Goal: Communication & Community: Answer question/provide support

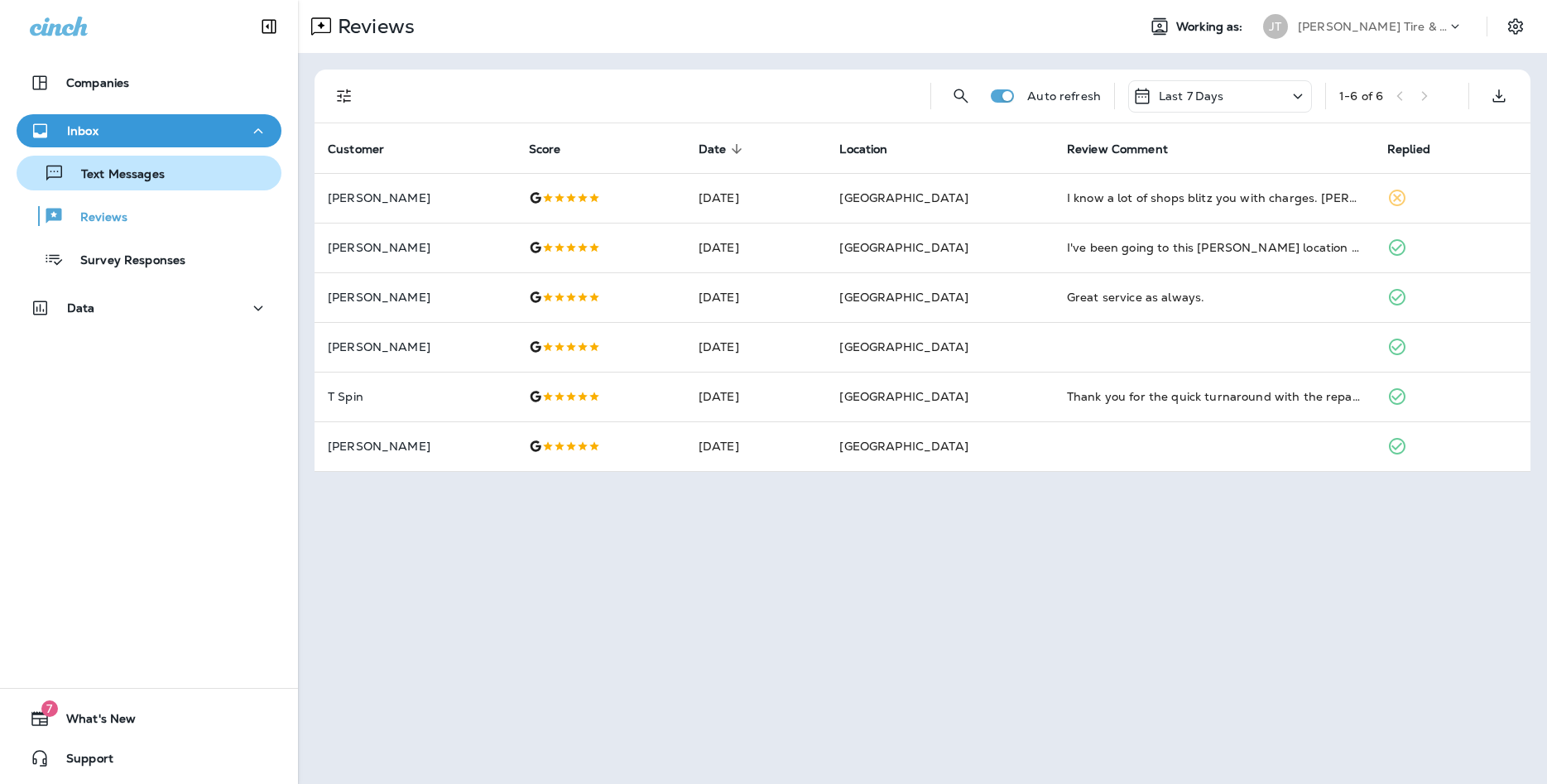
click at [118, 183] on div "Text Messages" at bounding box center [94, 173] width 142 height 25
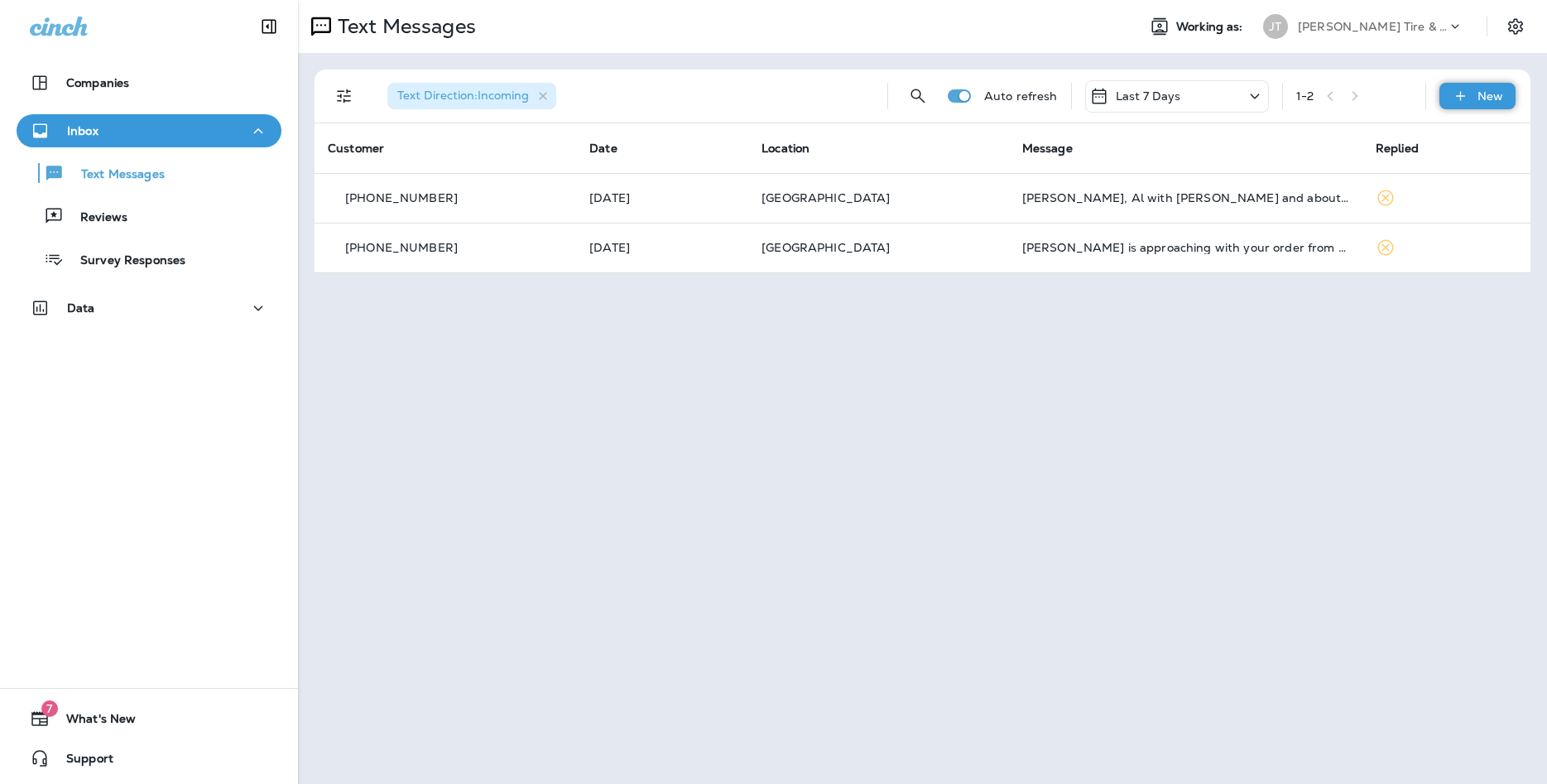
click at [1494, 90] on p "New" at bounding box center [1491, 95] width 26 height 13
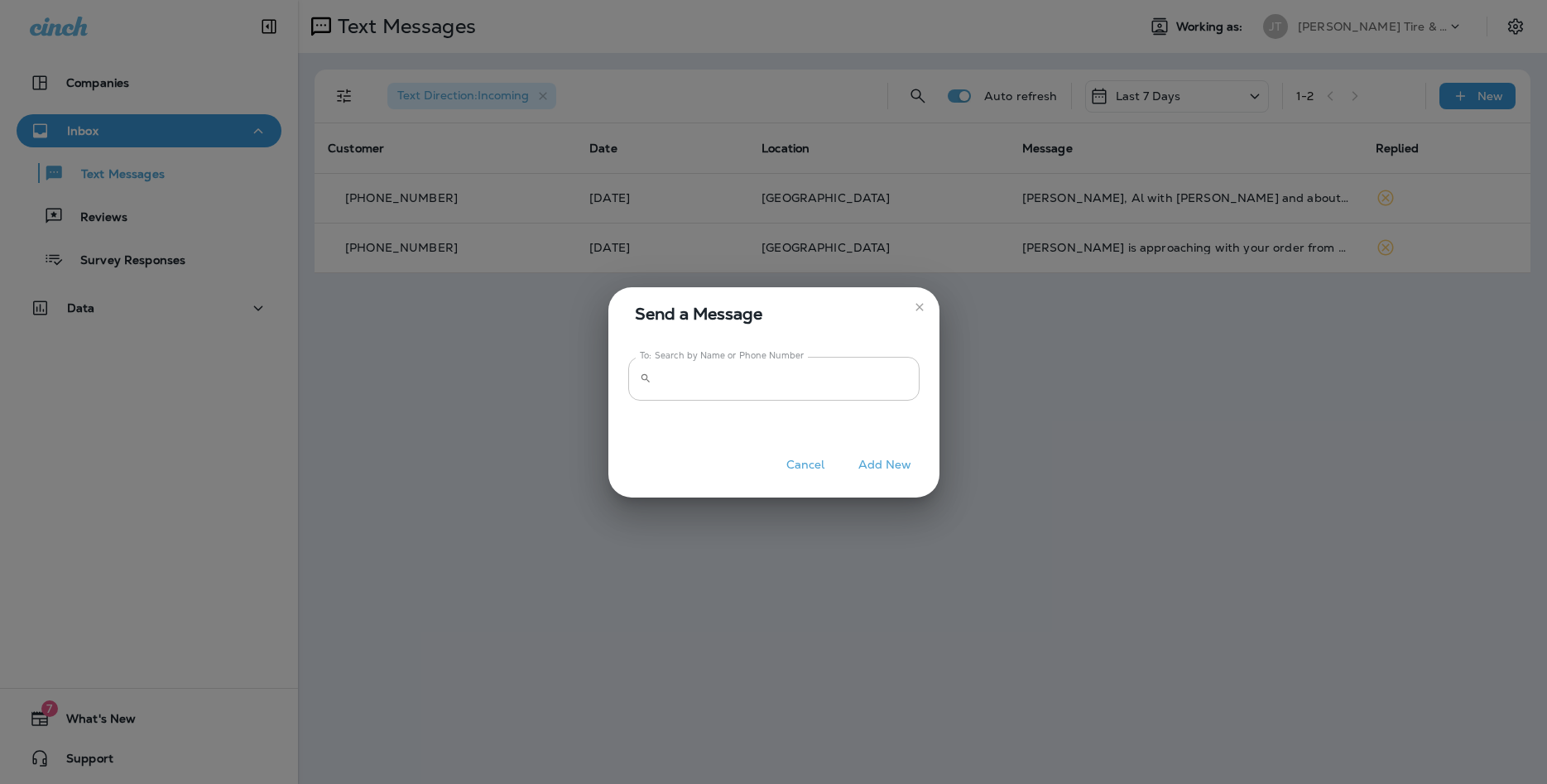
click at [744, 387] on input "To: Search by Name or Phone Number" at bounding box center [789, 379] width 262 height 44
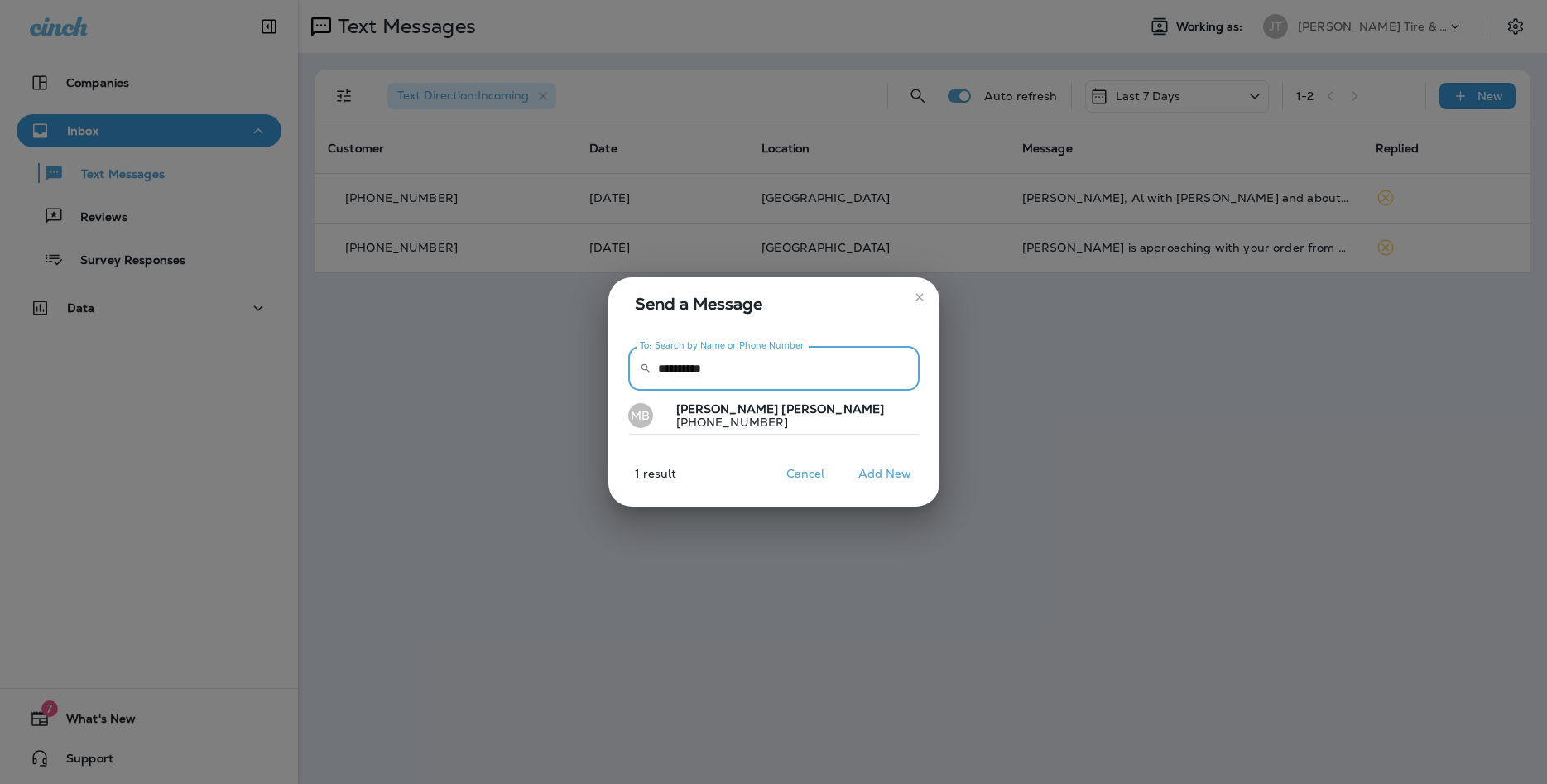
type input "**********"
click at [763, 430] on button "MB [PERSON_NAME] [PHONE_NUMBER]" at bounding box center [774, 417] width 291 height 38
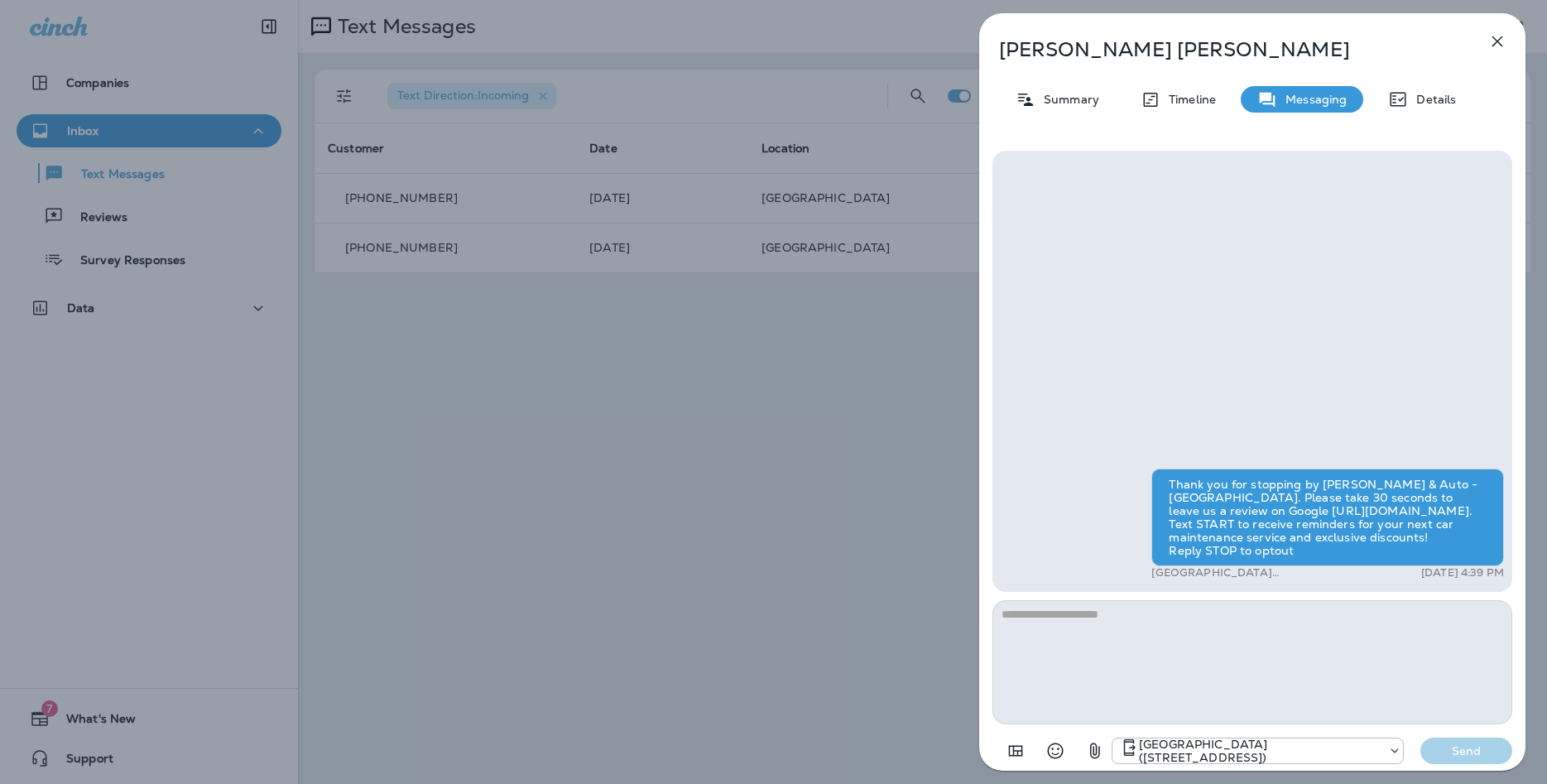
click at [1111, 620] on textarea at bounding box center [1252, 662] width 520 height 124
type textarea "**********"
click at [1469, 751] on p "Send" at bounding box center [1467, 750] width 69 height 15
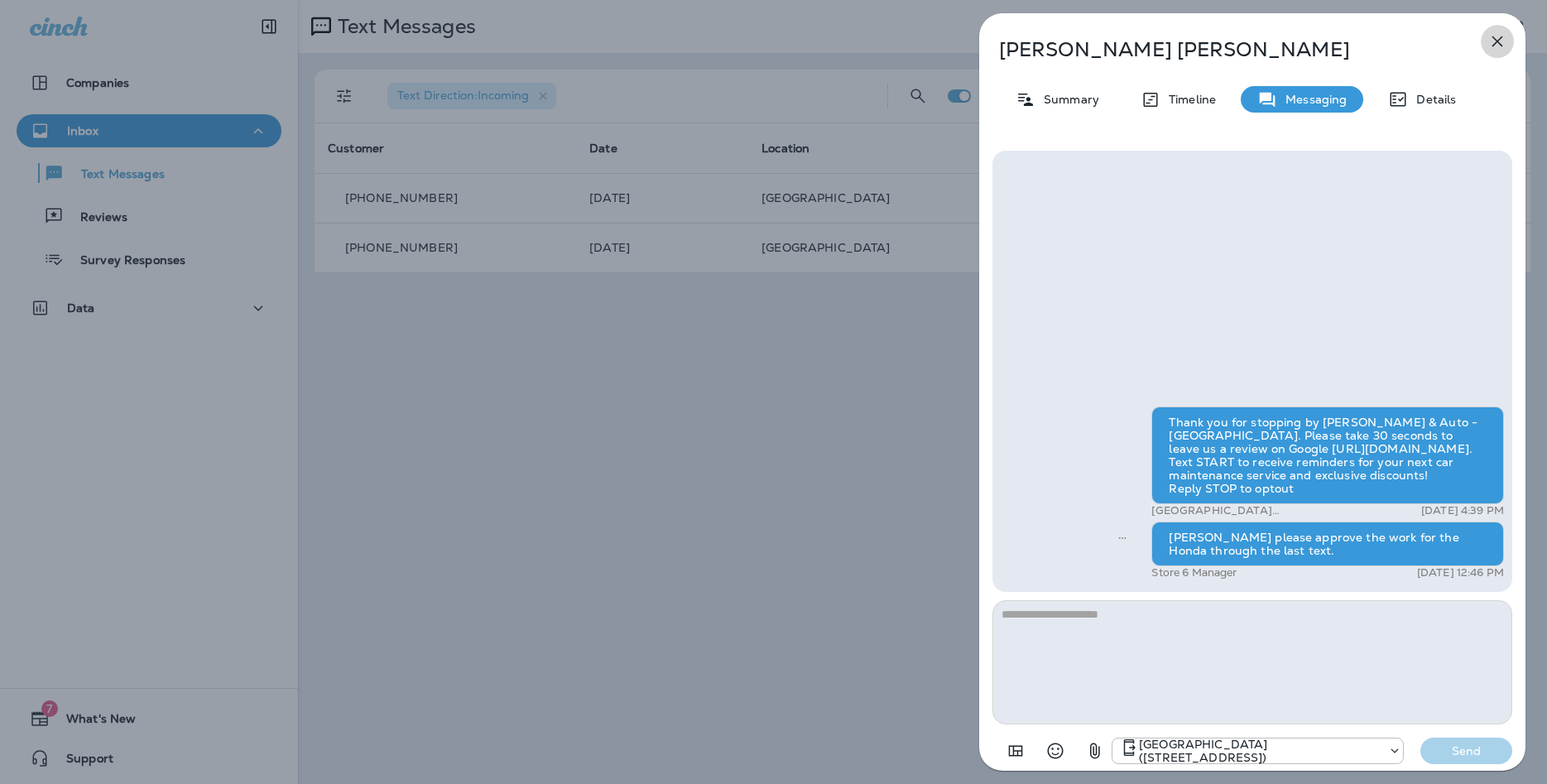
click at [1499, 41] on icon "button" at bounding box center [1498, 41] width 10 height 10
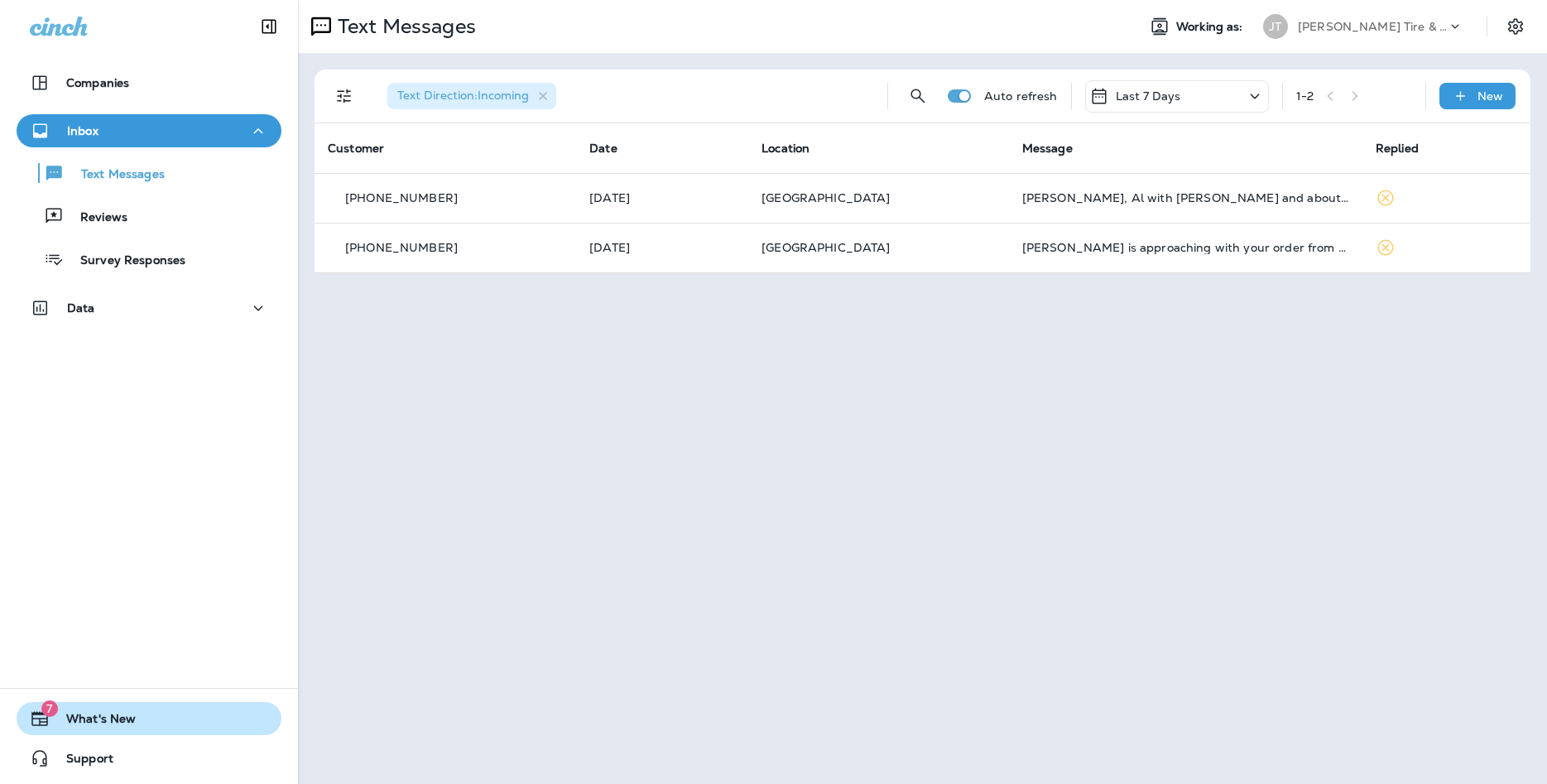
click at [80, 725] on span "What's New" at bounding box center [93, 721] width 86 height 20
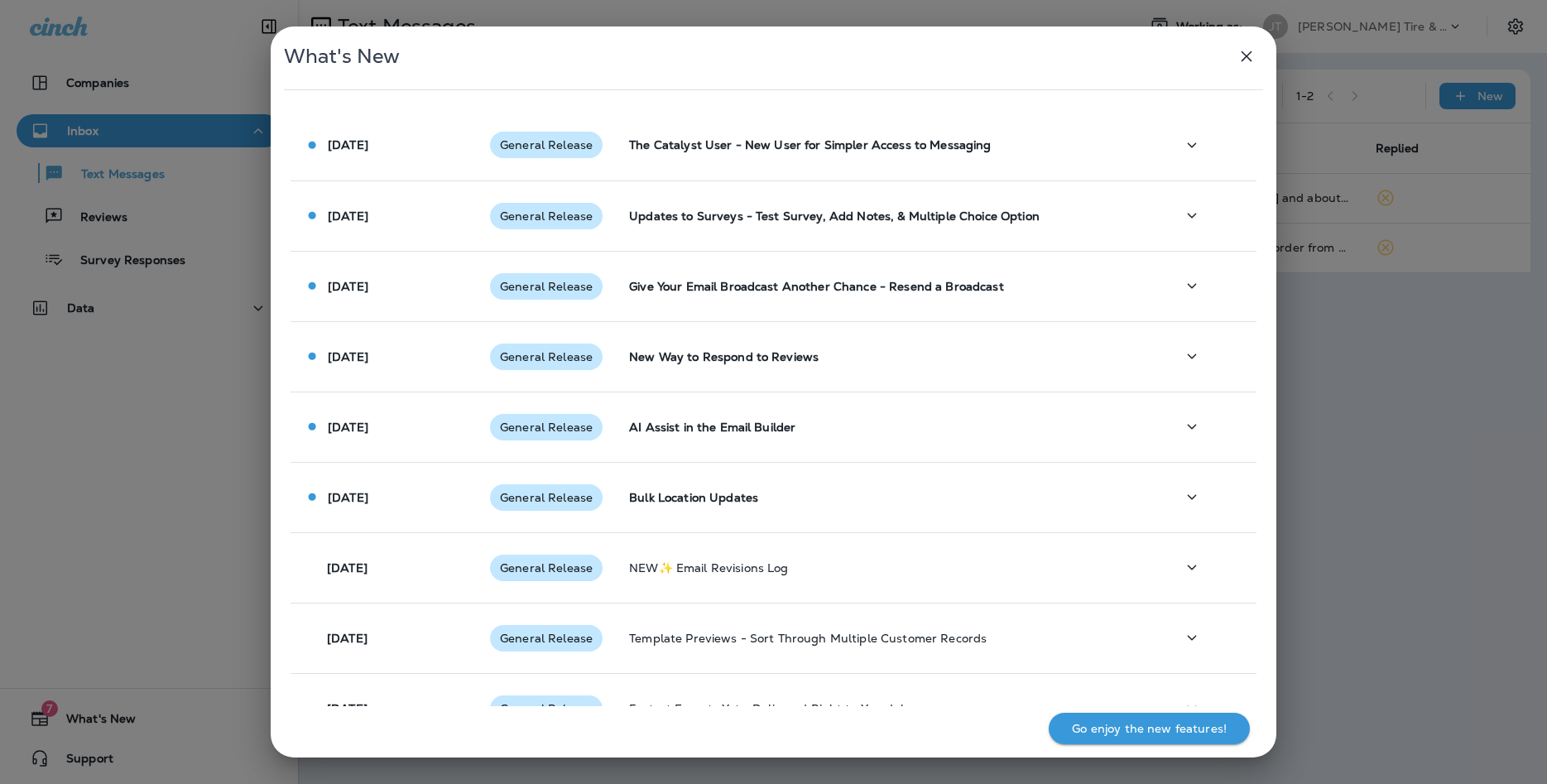
click at [1249, 61] on icon "button" at bounding box center [1246, 56] width 20 height 20
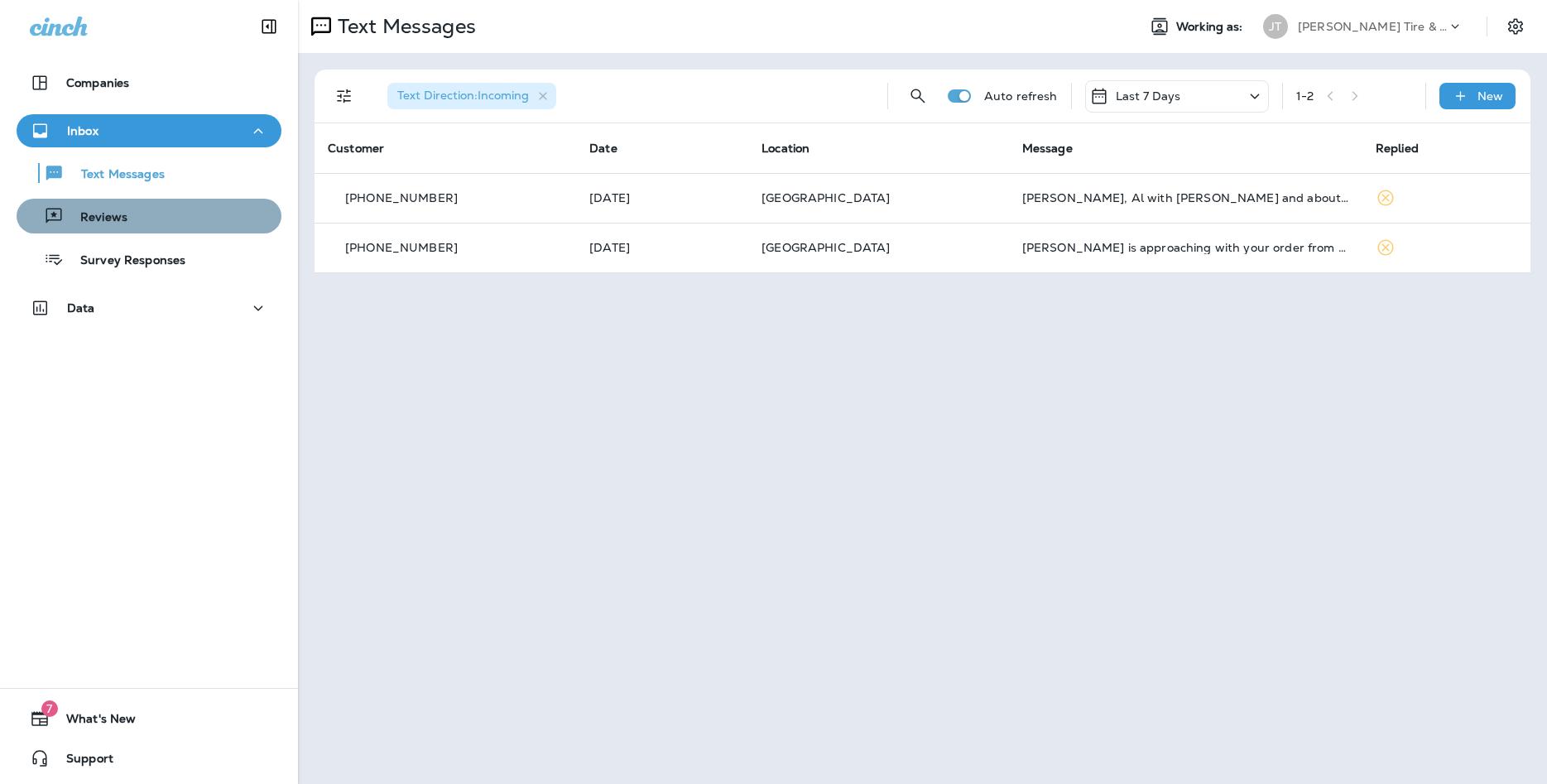
click at [118, 223] on p "Reviews" at bounding box center [96, 218] width 64 height 16
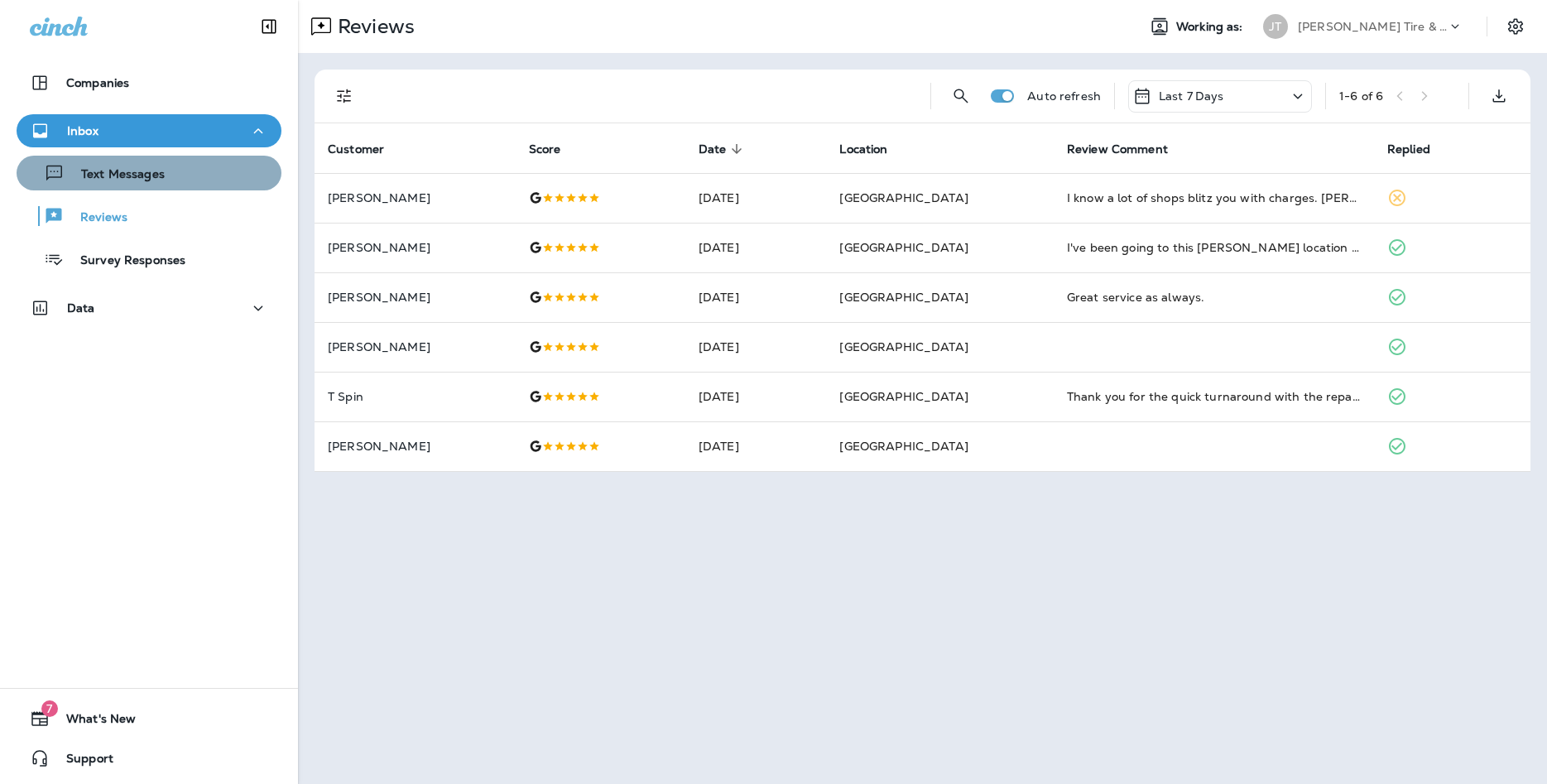
click at [130, 177] on p "Text Messages" at bounding box center [115, 175] width 100 height 16
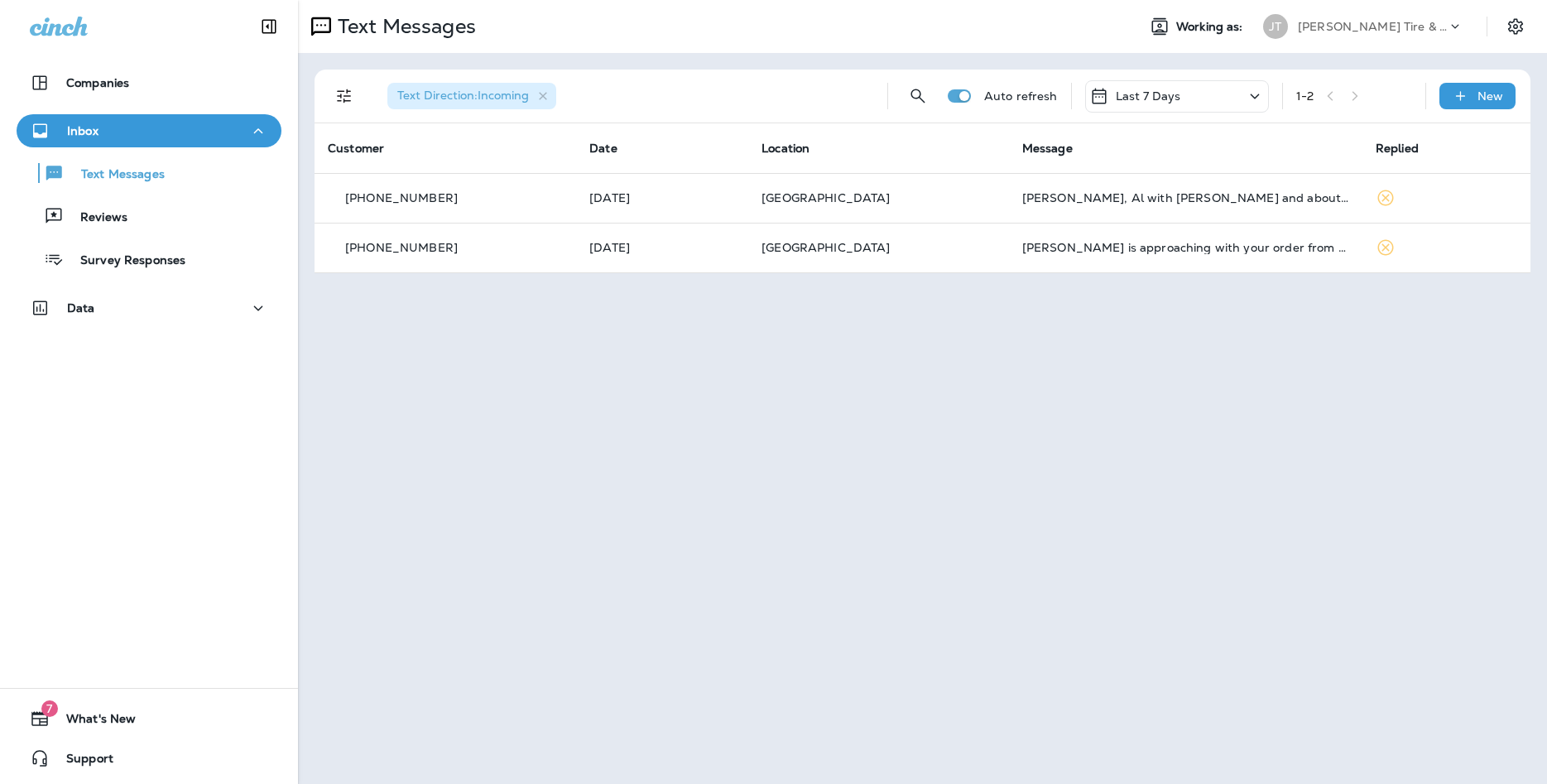
click at [1193, 100] on div "Last 7 Days" at bounding box center [1177, 96] width 184 height 32
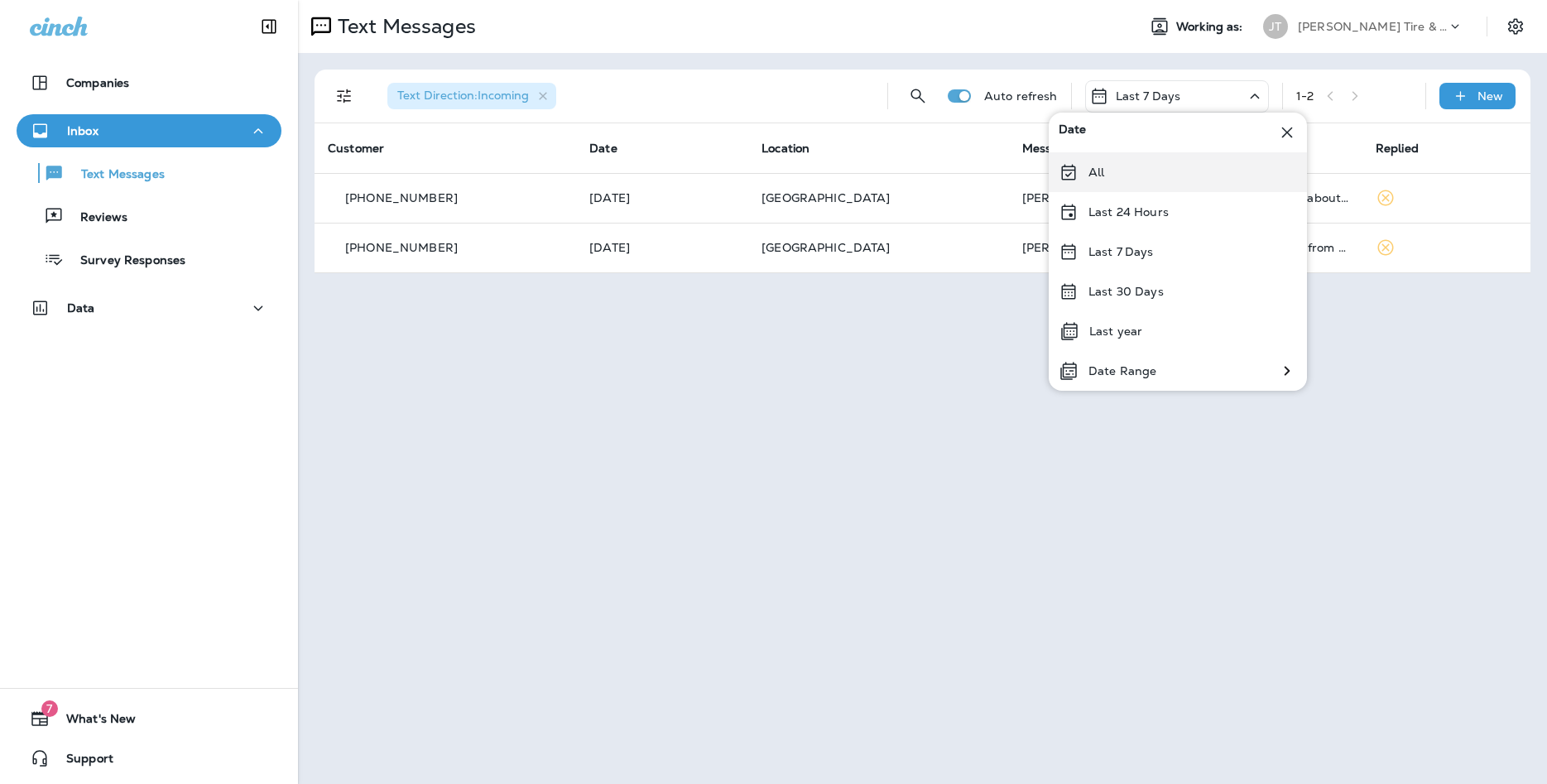
click at [1108, 180] on div "All" at bounding box center [1178, 172] width 259 height 40
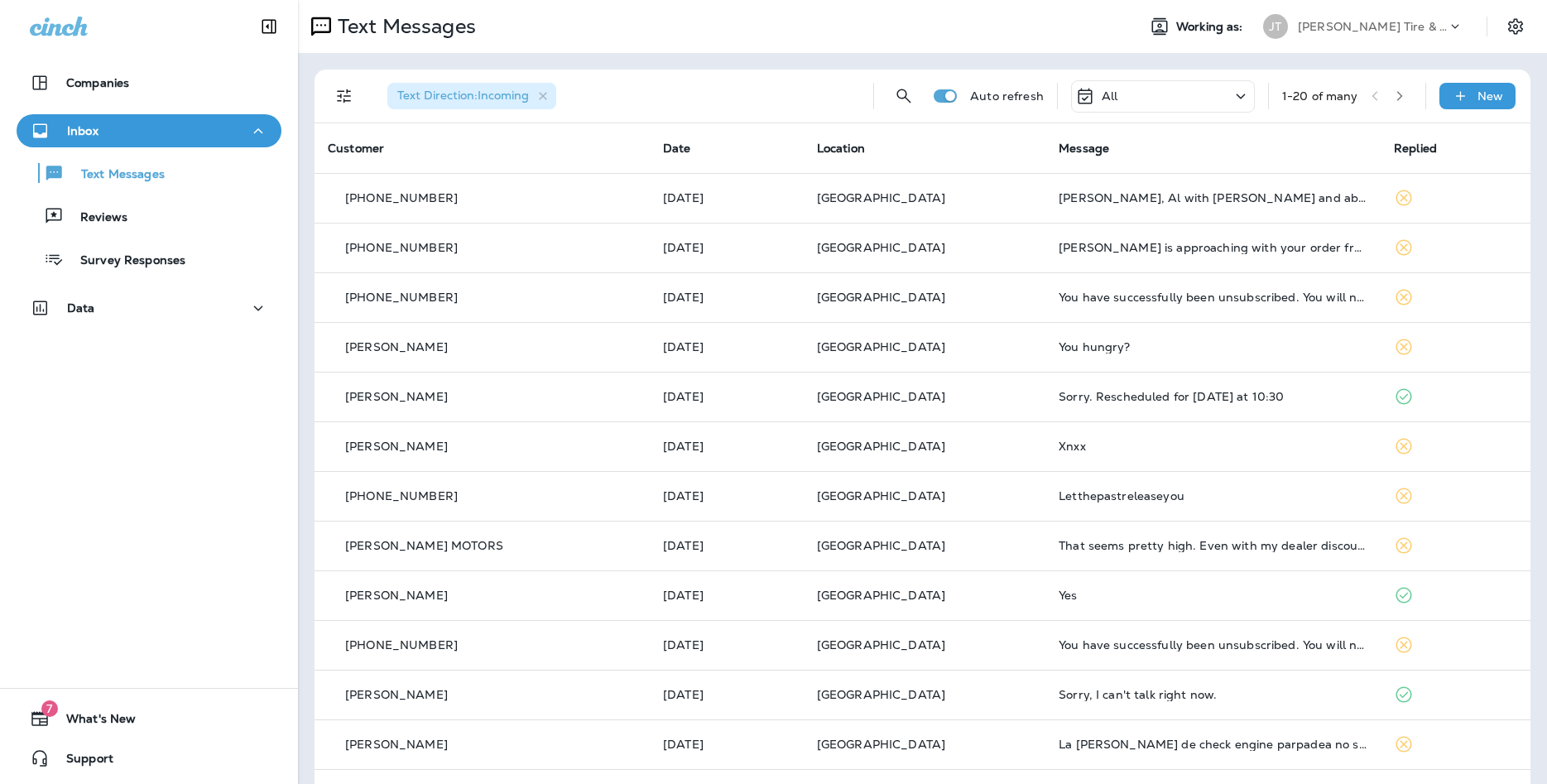
click at [1238, 97] on icon at bounding box center [1241, 96] width 10 height 5
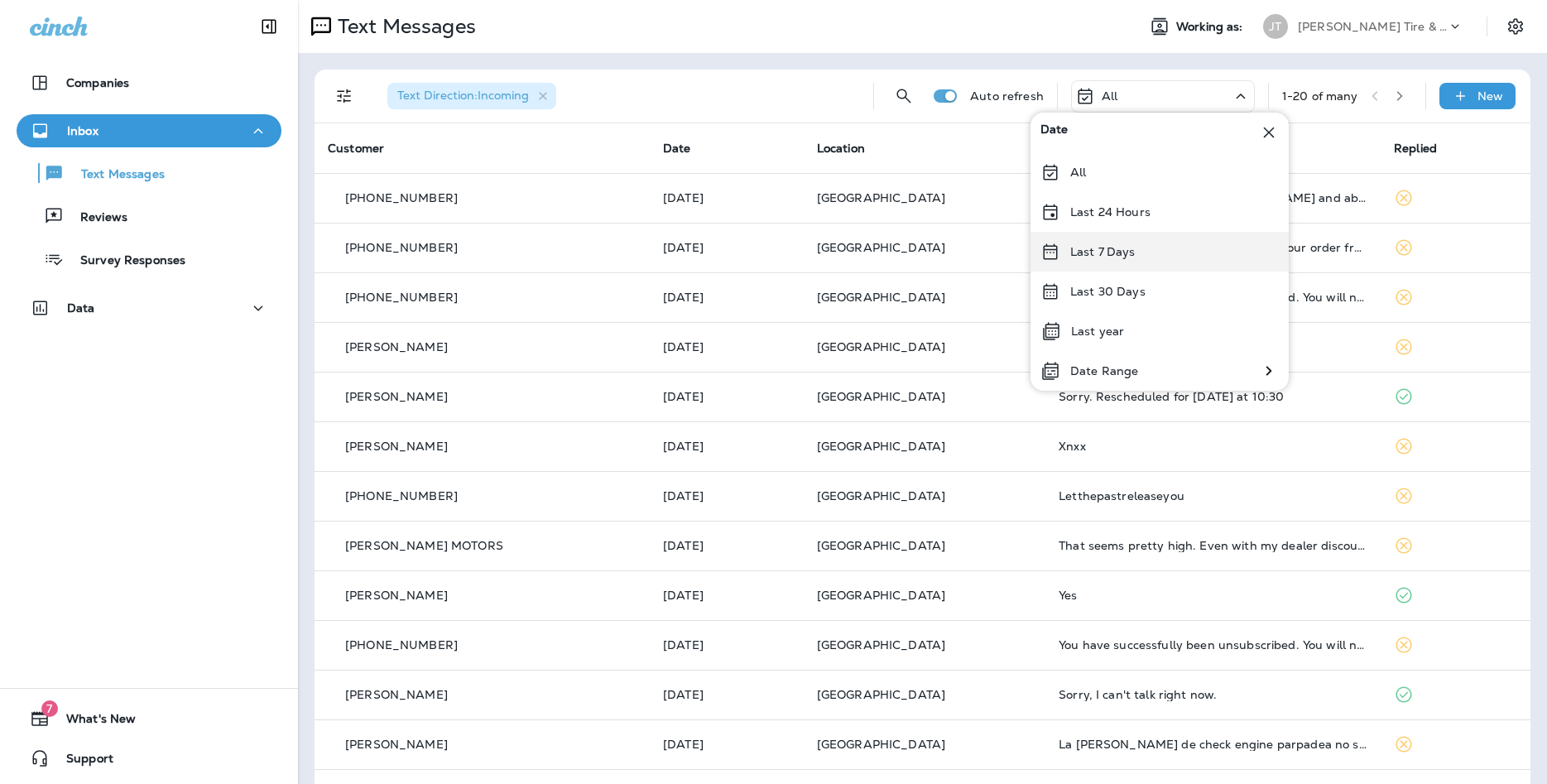
click at [1131, 262] on div "Last 7 Days" at bounding box center [1160, 252] width 259 height 40
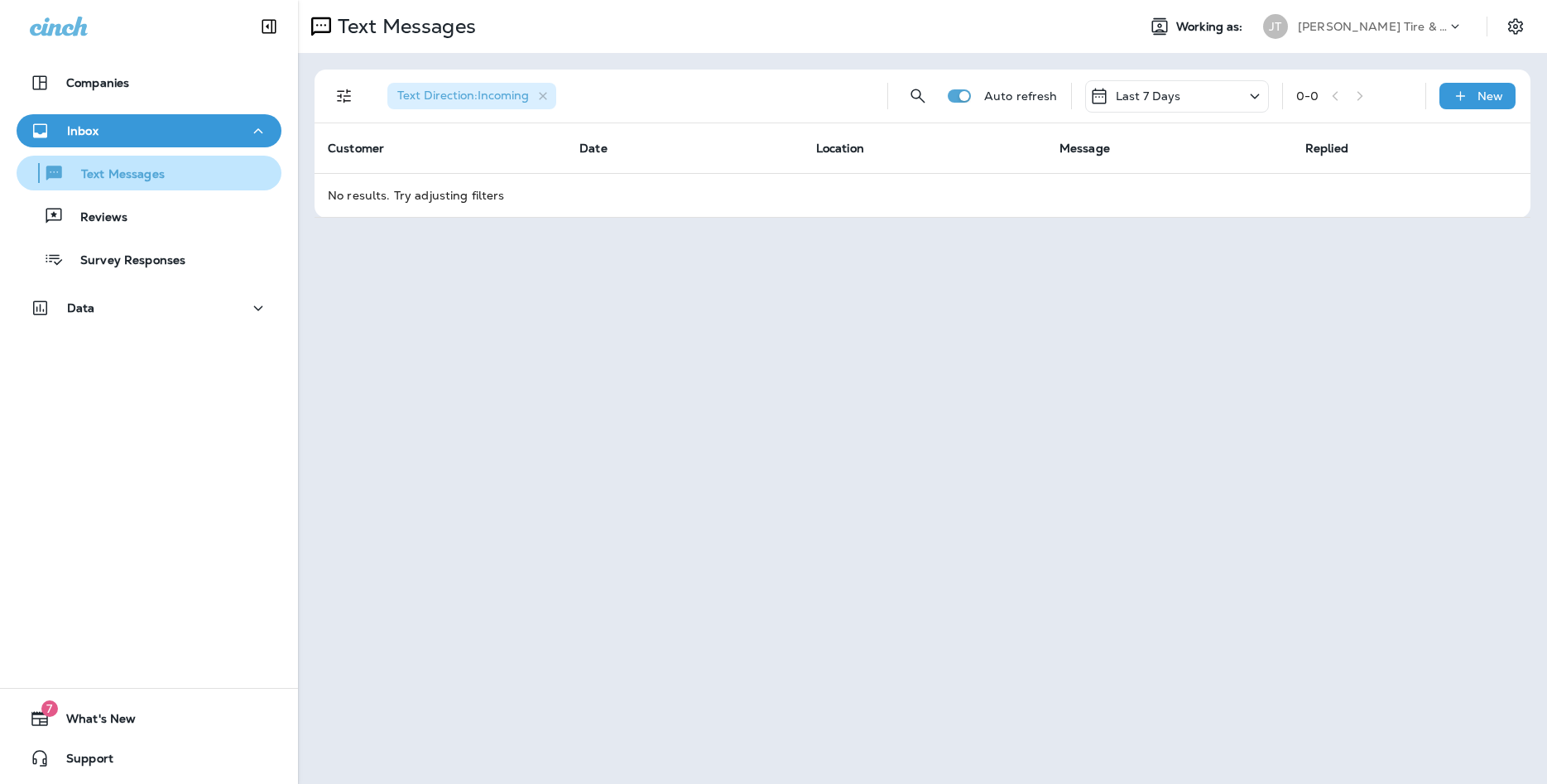
click at [156, 169] on p "Text Messages" at bounding box center [115, 175] width 100 height 16
click at [1482, 99] on p "New" at bounding box center [1491, 95] width 26 height 13
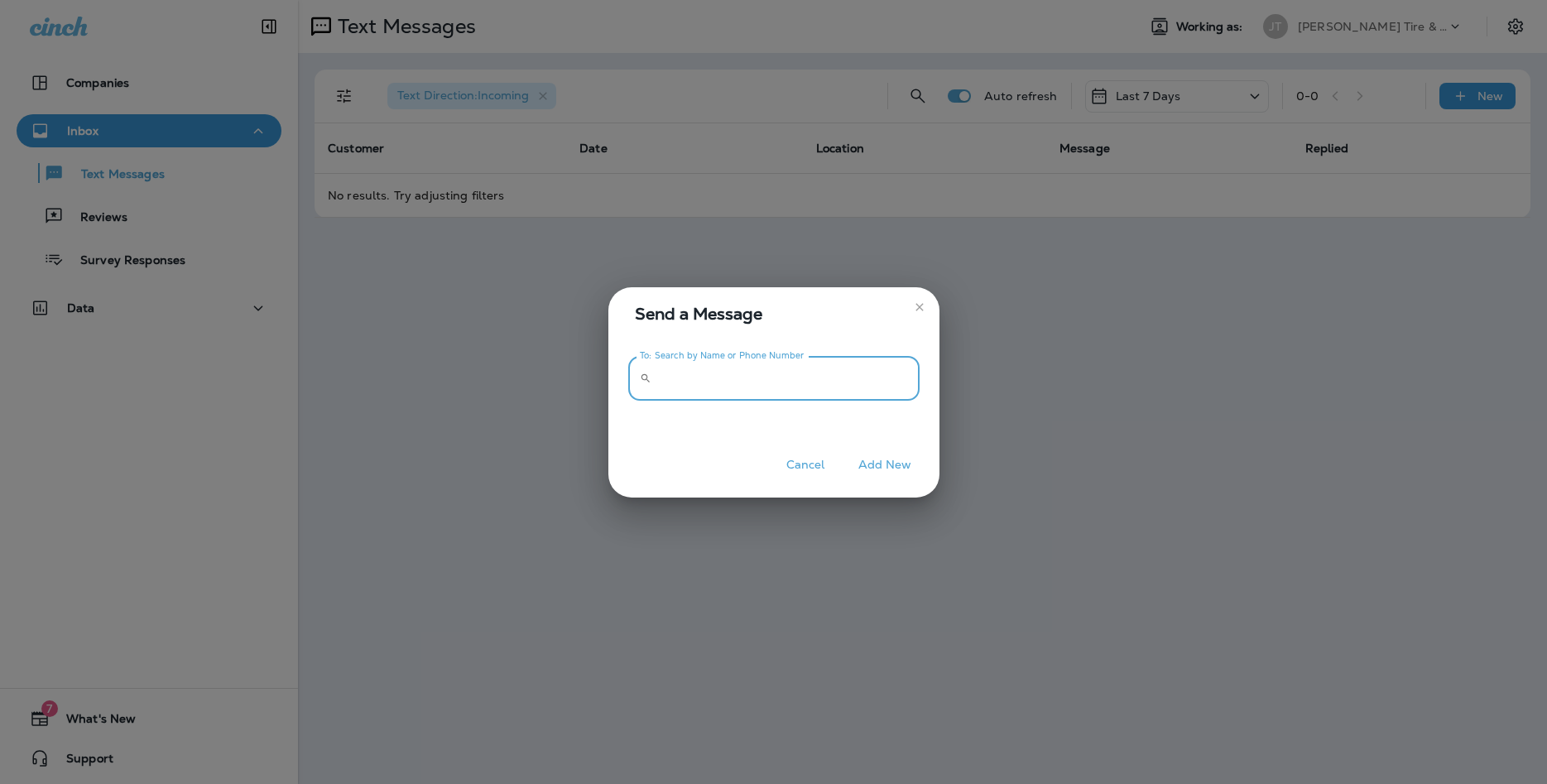
click at [732, 376] on input "To: Search by Name or Phone Number" at bounding box center [789, 379] width 262 height 44
type input "*"
click at [924, 305] on icon "close" at bounding box center [919, 307] width 13 height 13
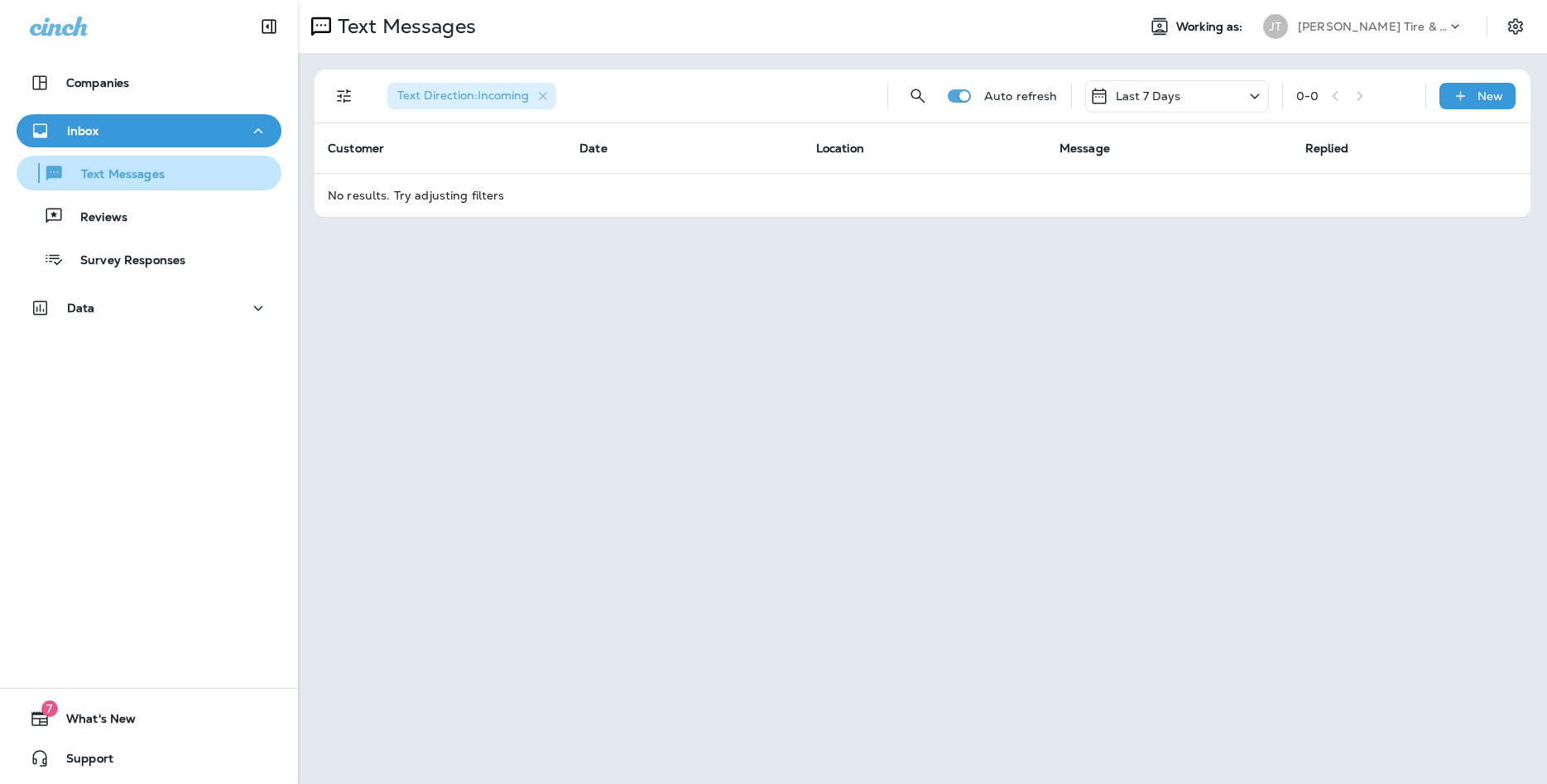
click at [146, 179] on p "Text Messages" at bounding box center [115, 175] width 100 height 16
click at [1497, 86] on div "New" at bounding box center [1478, 96] width 76 height 27
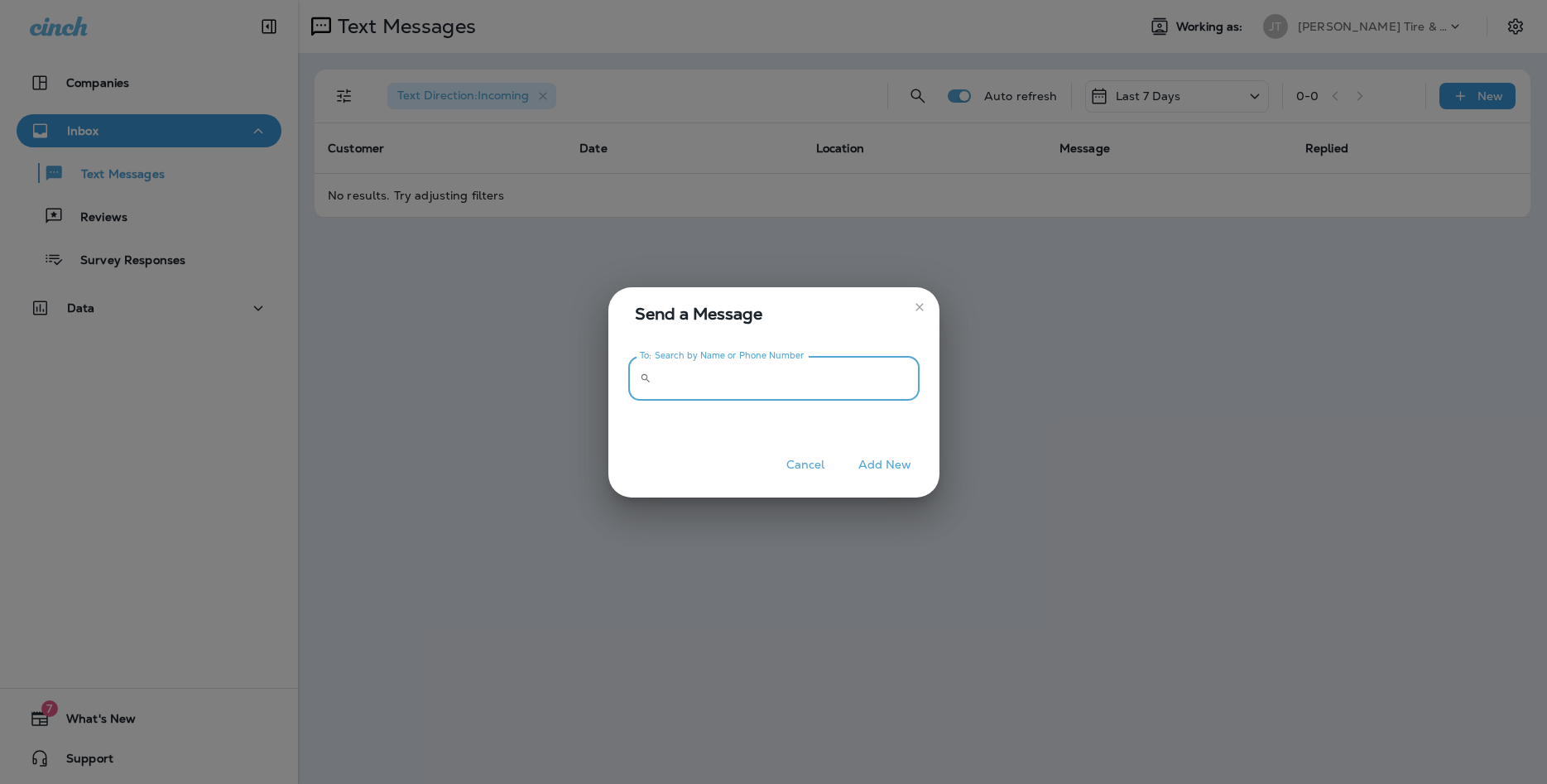
click at [686, 379] on input "To: Search by Name or Phone Number" at bounding box center [789, 379] width 262 height 44
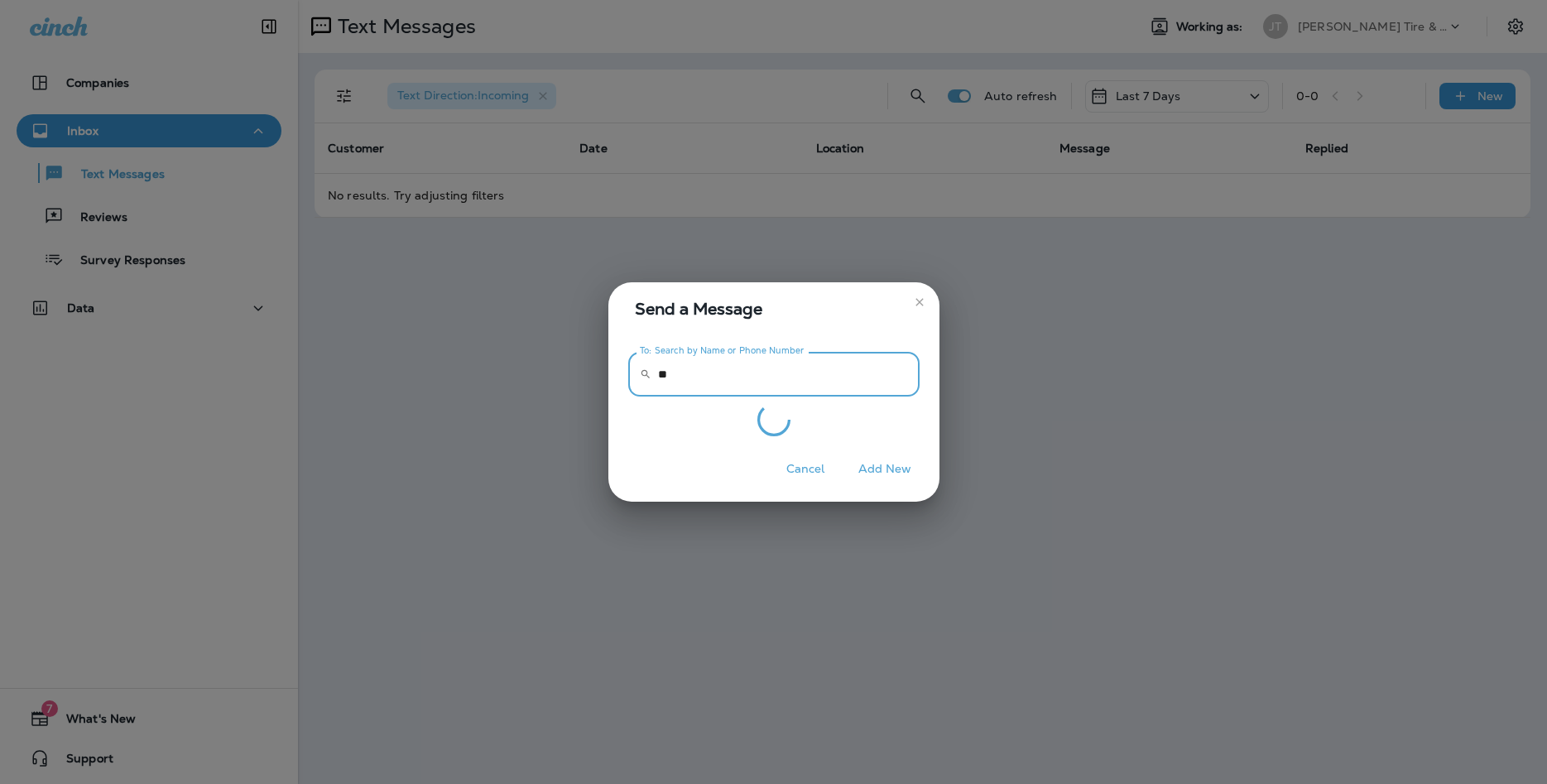
type input "*"
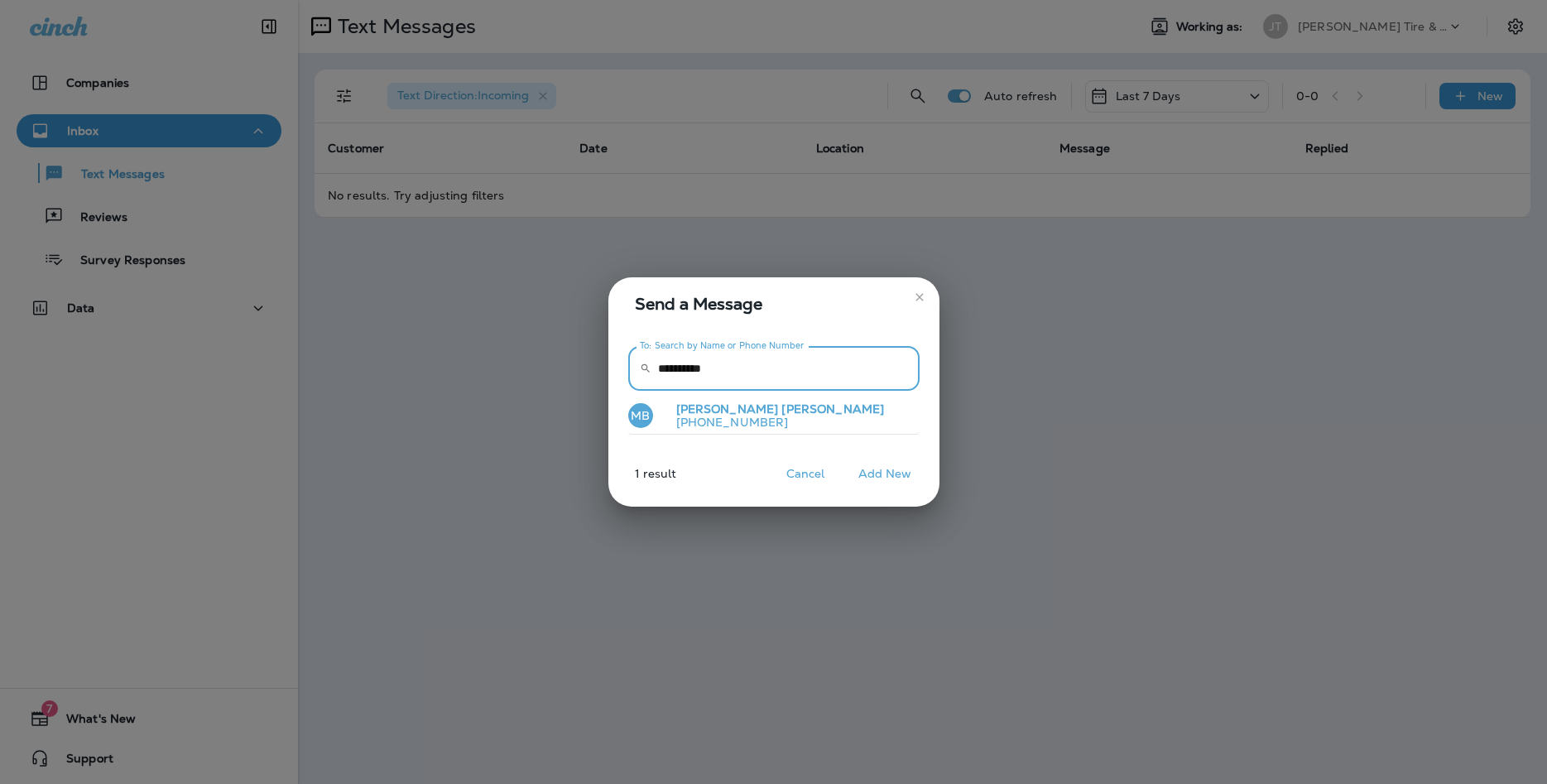
type input "**********"
click at [782, 415] on span "[PERSON_NAME]" at bounding box center [833, 408] width 103 height 15
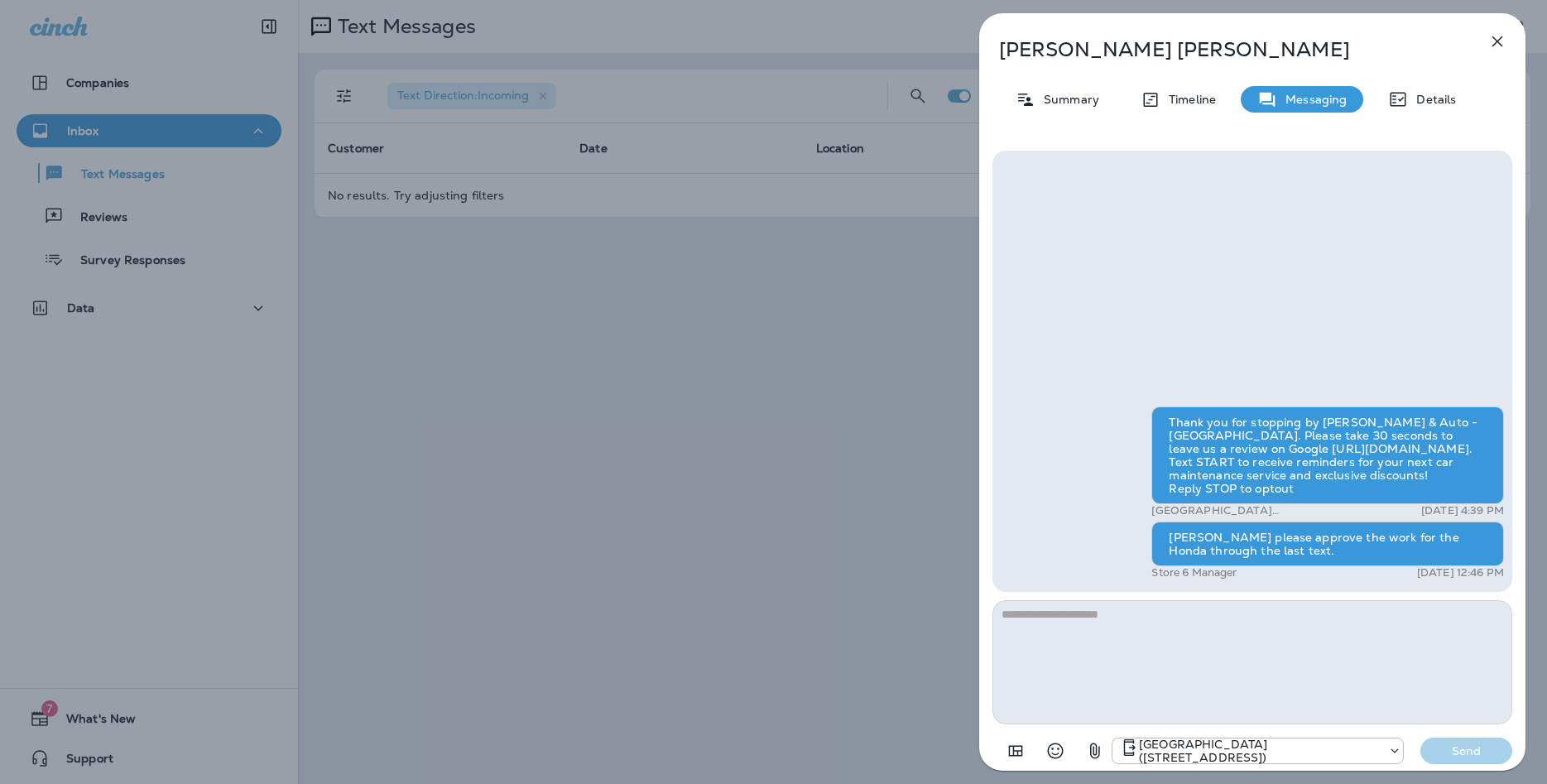
click at [1071, 622] on textarea at bounding box center [1252, 662] width 520 height 124
type textarea "**********"
click at [1472, 750] on p "Send" at bounding box center [1467, 750] width 69 height 15
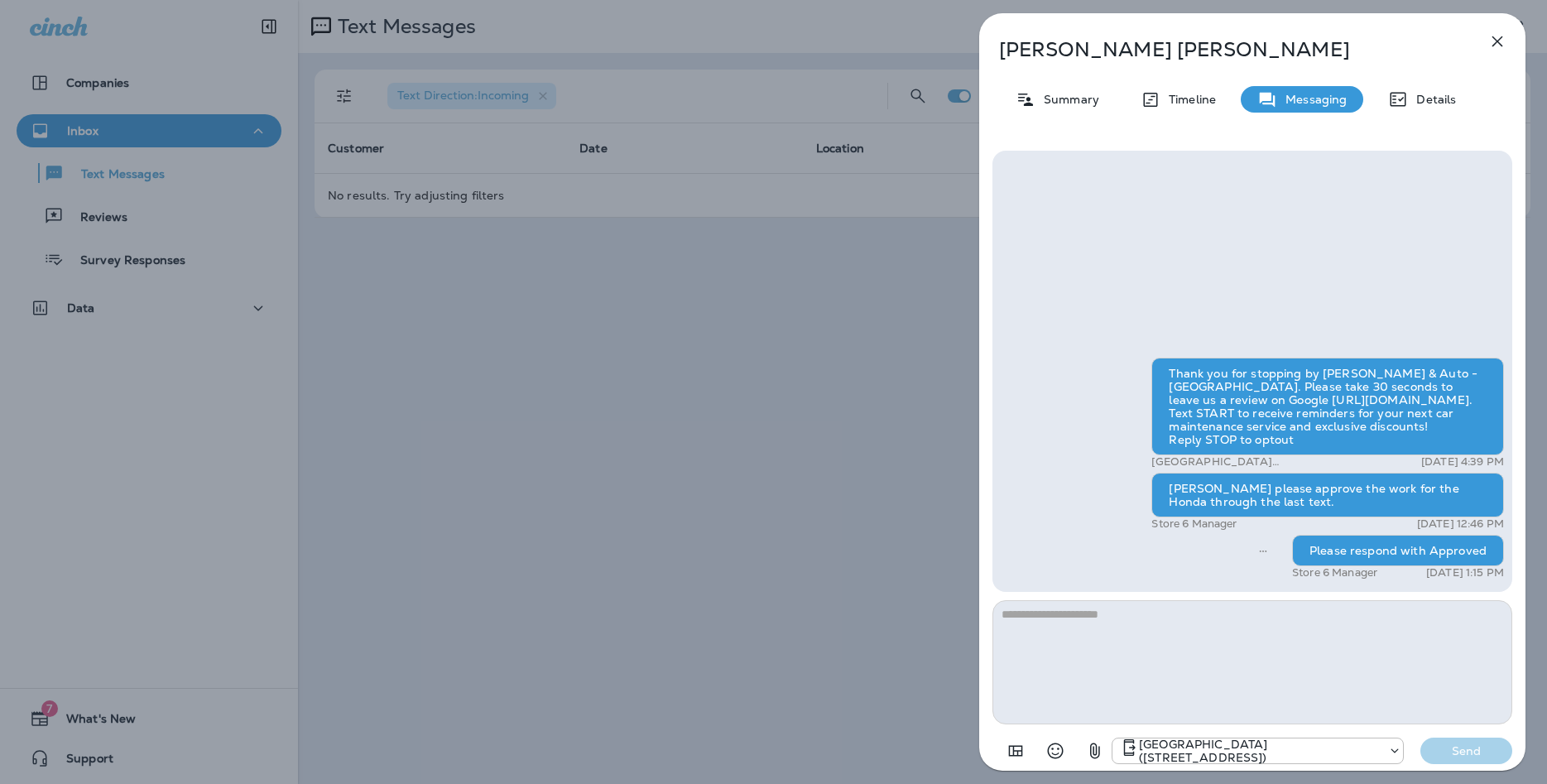
click at [1499, 42] on icon "button" at bounding box center [1498, 41] width 10 height 10
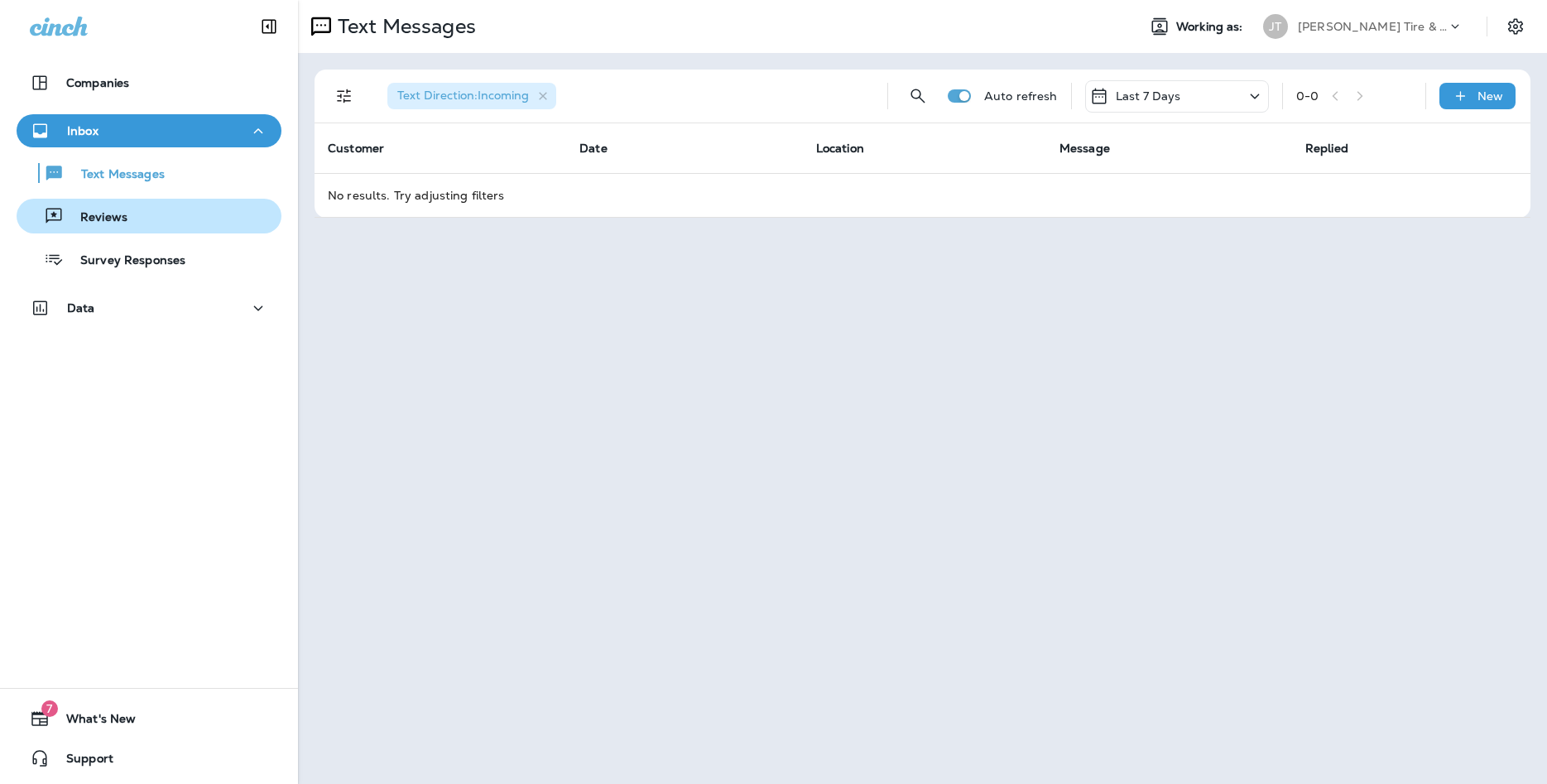
click at [118, 213] on p "Reviews" at bounding box center [96, 218] width 64 height 16
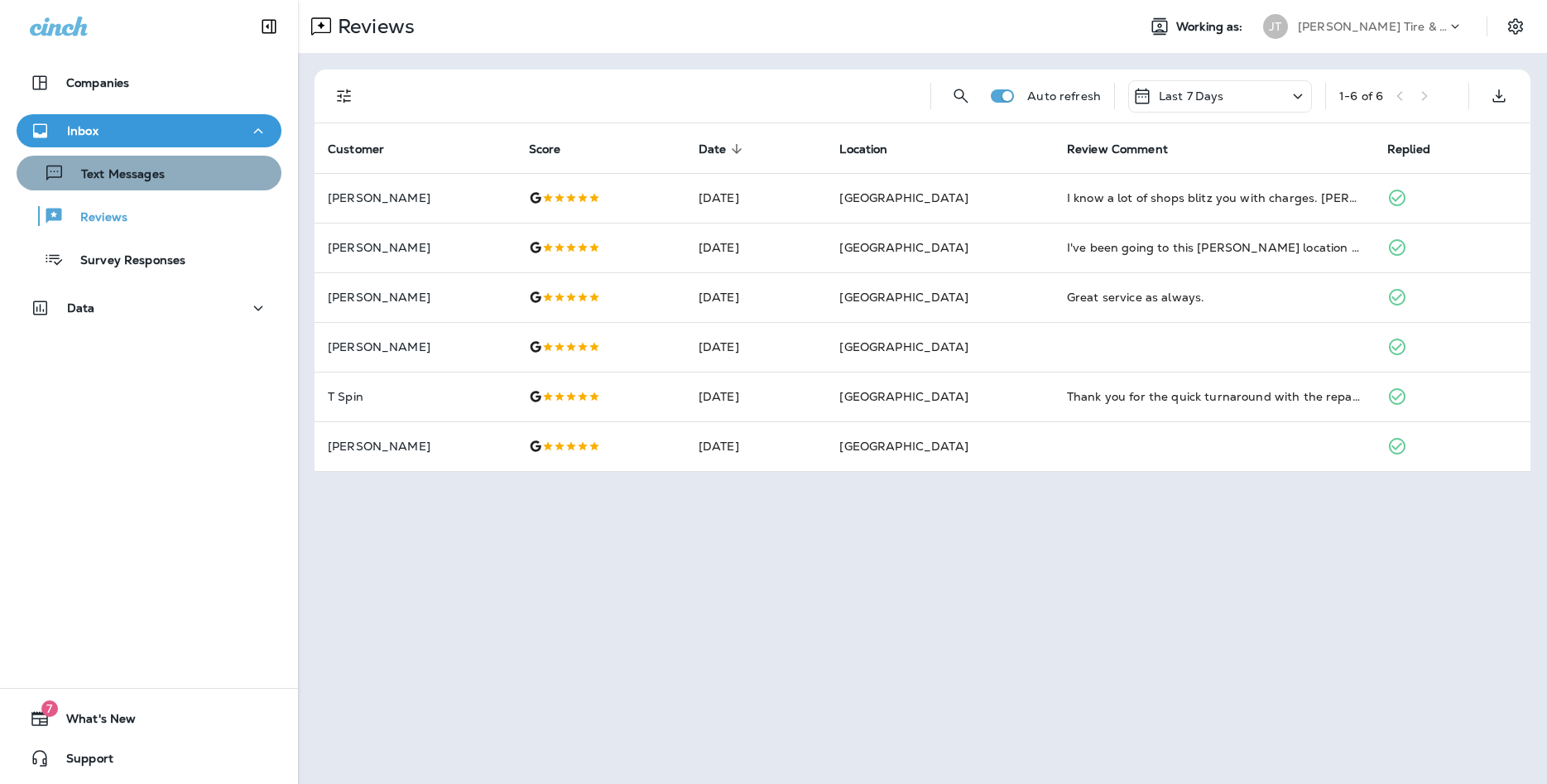
click at [141, 178] on p "Text Messages" at bounding box center [115, 175] width 100 height 16
